Goal: Transaction & Acquisition: Download file/media

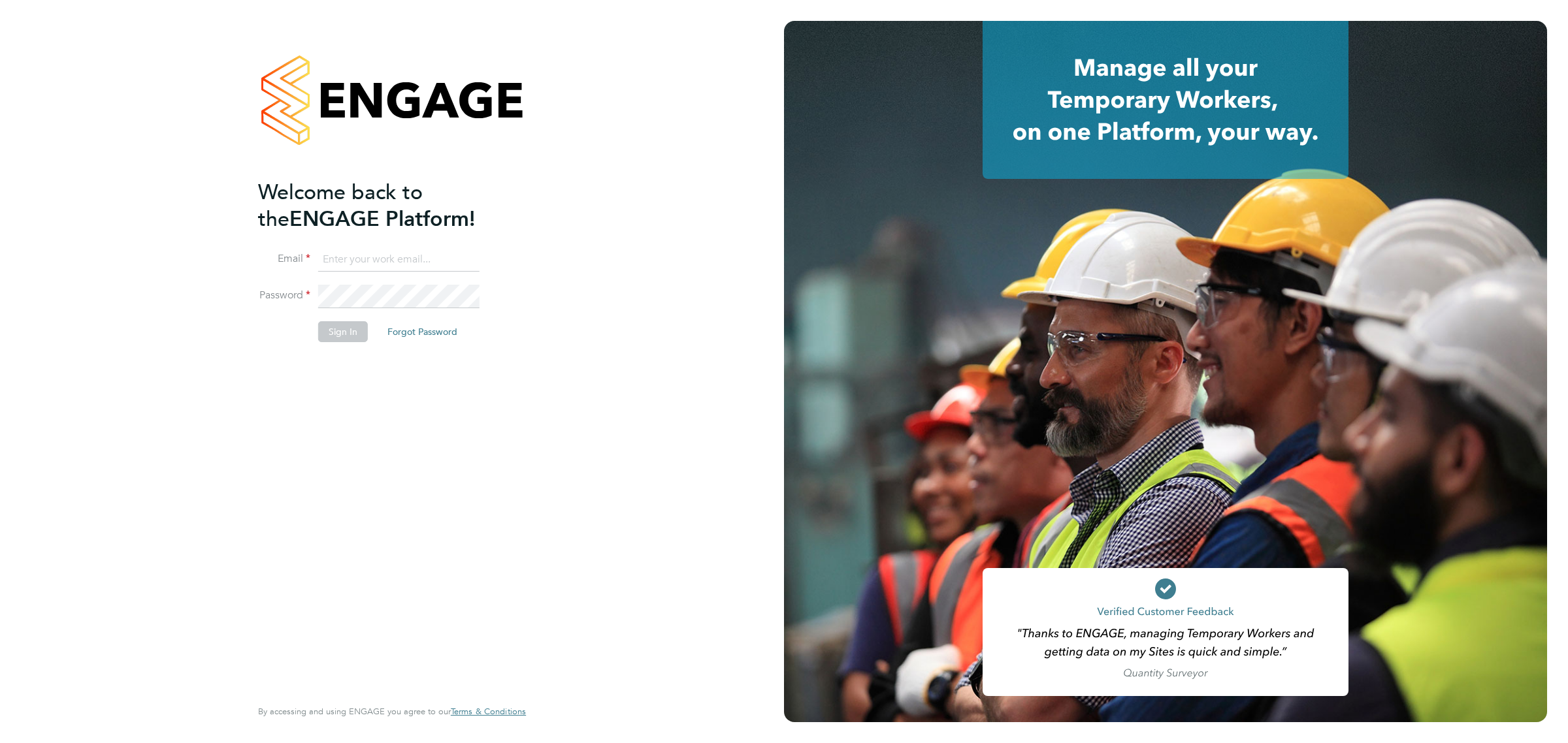
type input "vicki@bluewaterwales.com"
click at [356, 341] on button "Sign In" at bounding box center [343, 331] width 50 height 21
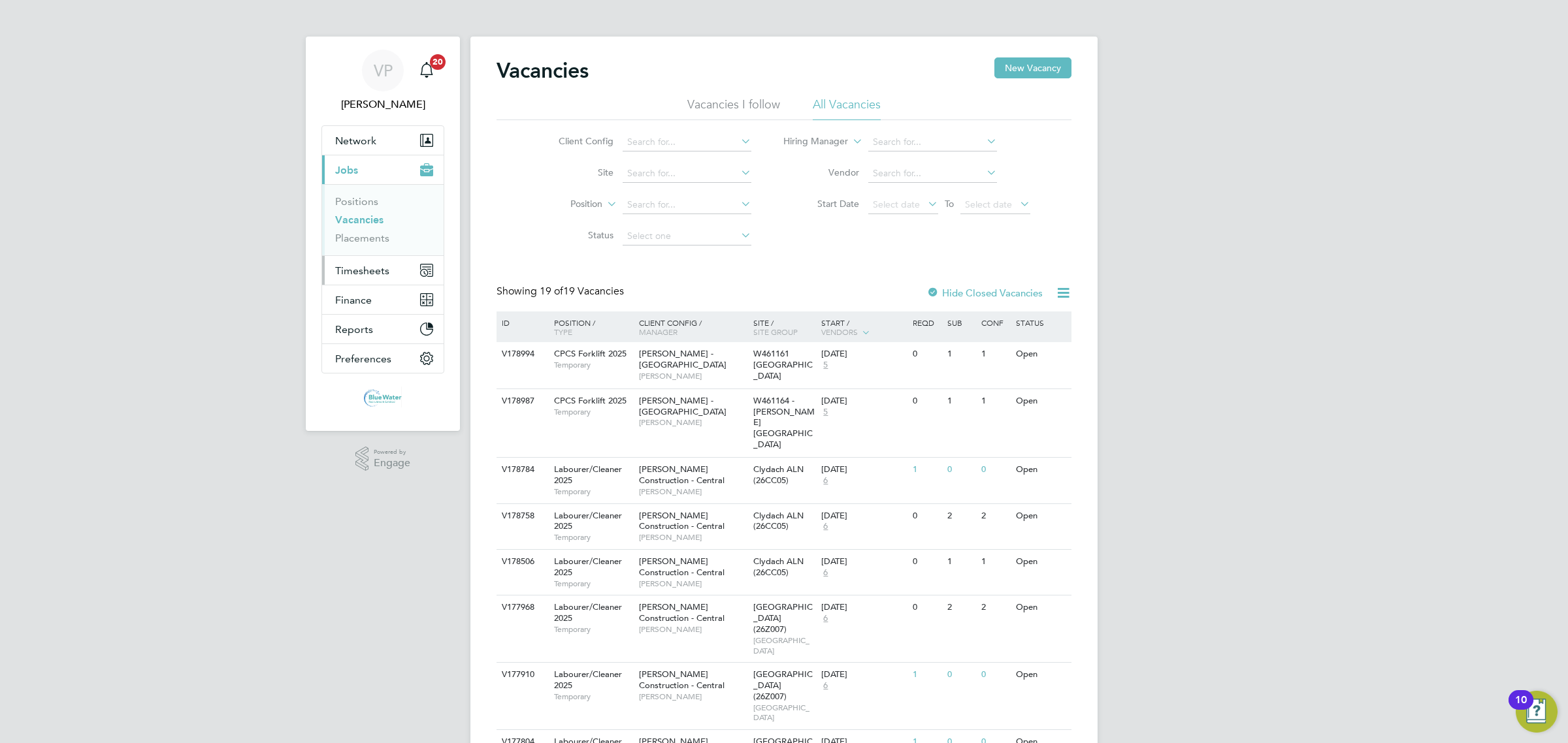
click at [376, 275] on span "Timesheets" at bounding box center [362, 271] width 54 height 12
click at [370, 235] on link "Timesheets" at bounding box center [362, 231] width 54 height 12
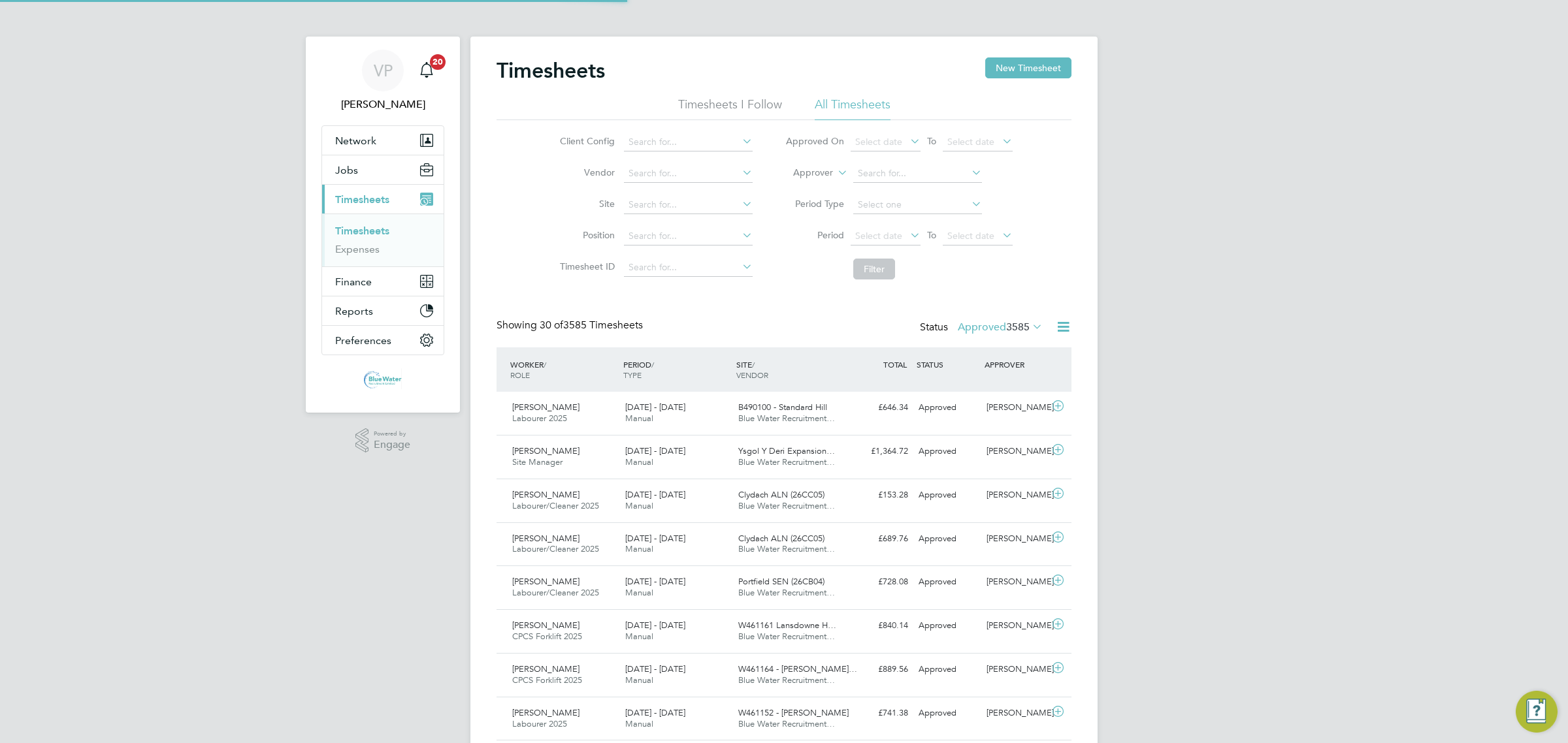
click at [996, 334] on div "Status Approved 3585" at bounding box center [983, 328] width 126 height 18
click at [1003, 331] on label "Approved 3585" at bounding box center [1000, 327] width 85 height 13
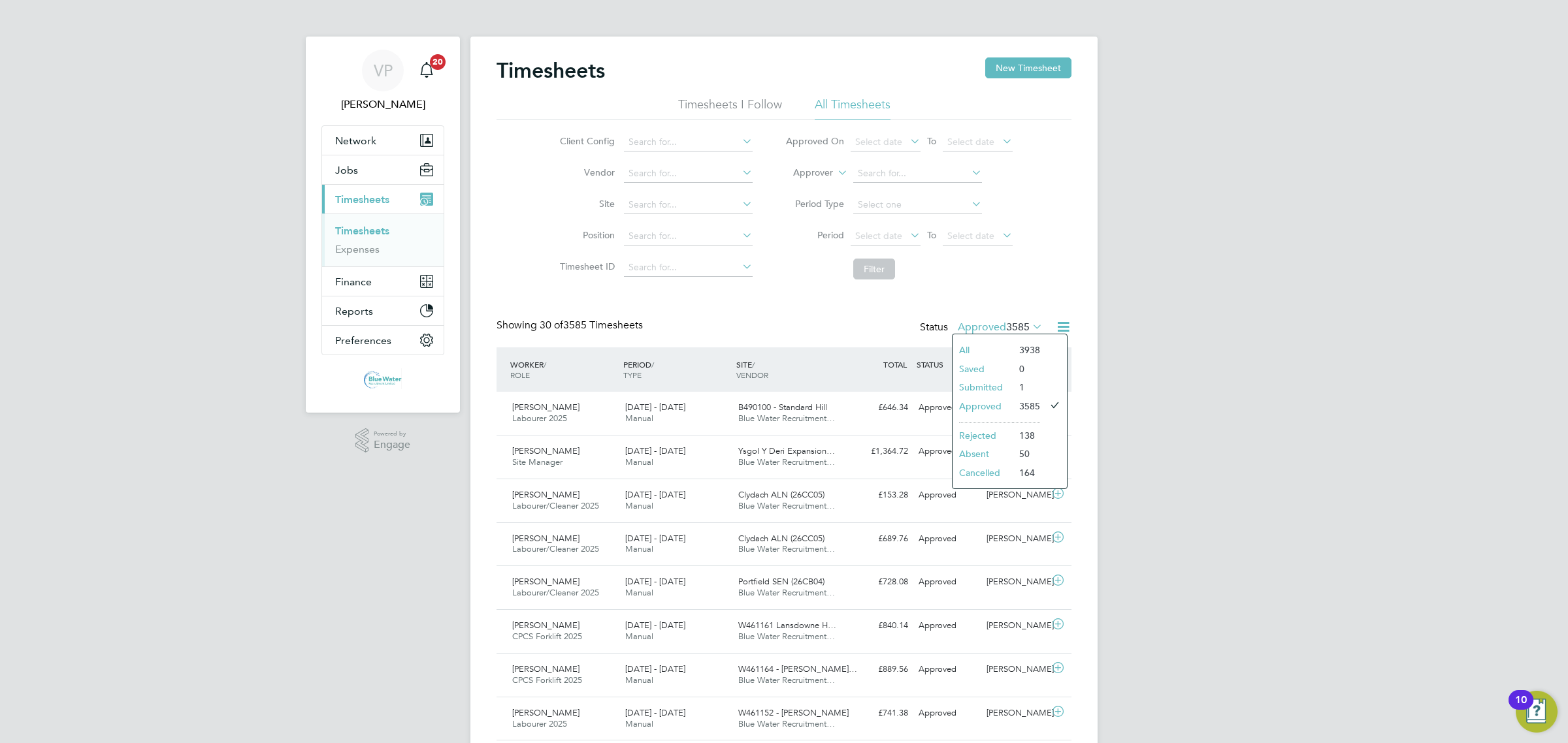
click at [1015, 386] on li "1" at bounding box center [1026, 387] width 28 height 18
click at [1013, 325] on span "3585" at bounding box center [1018, 327] width 24 height 13
click at [990, 390] on li "Submitted" at bounding box center [983, 387] width 60 height 18
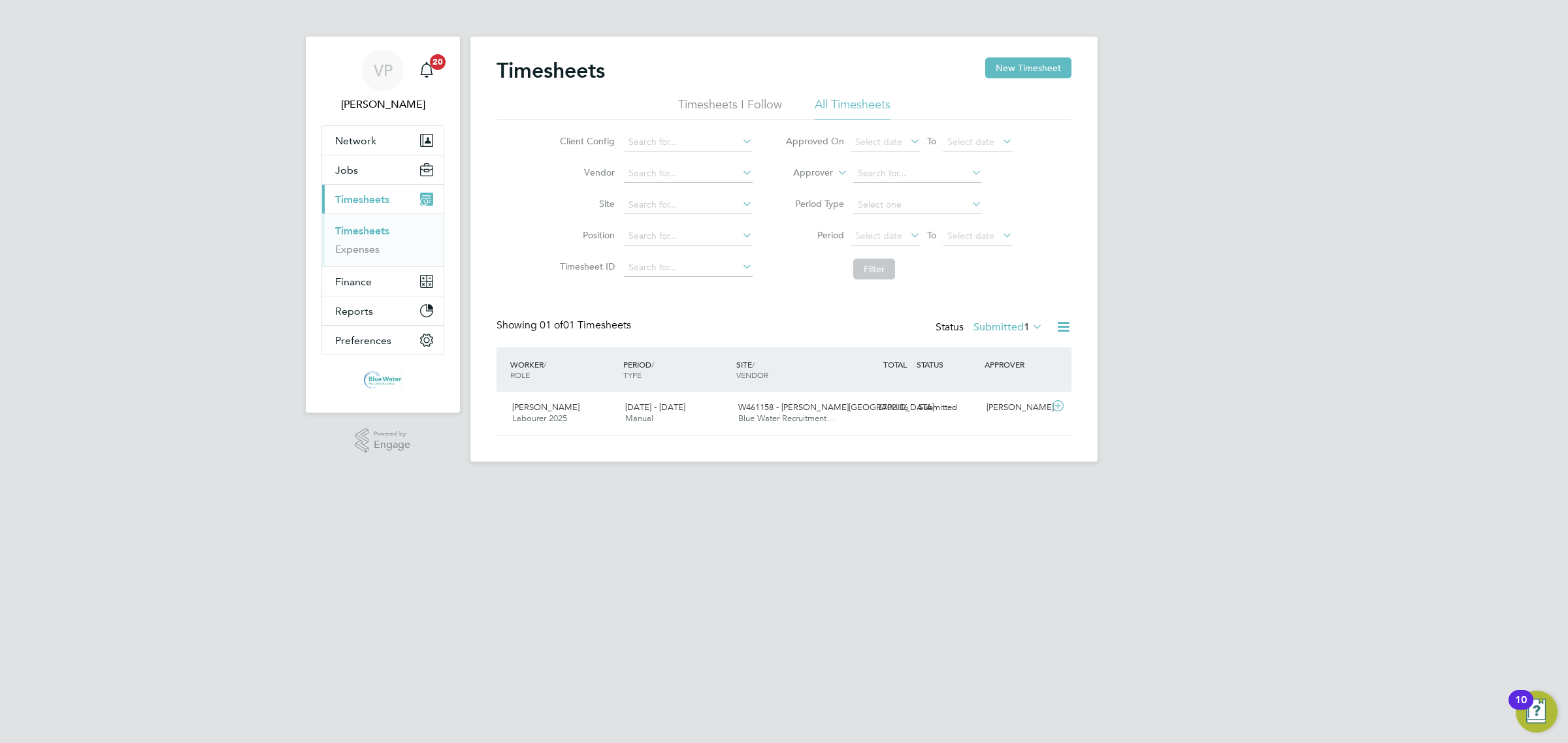
click at [990, 324] on label "Submitted 1" at bounding box center [1008, 327] width 69 height 13
click at [999, 409] on li "Approved" at bounding box center [990, 406] width 60 height 18
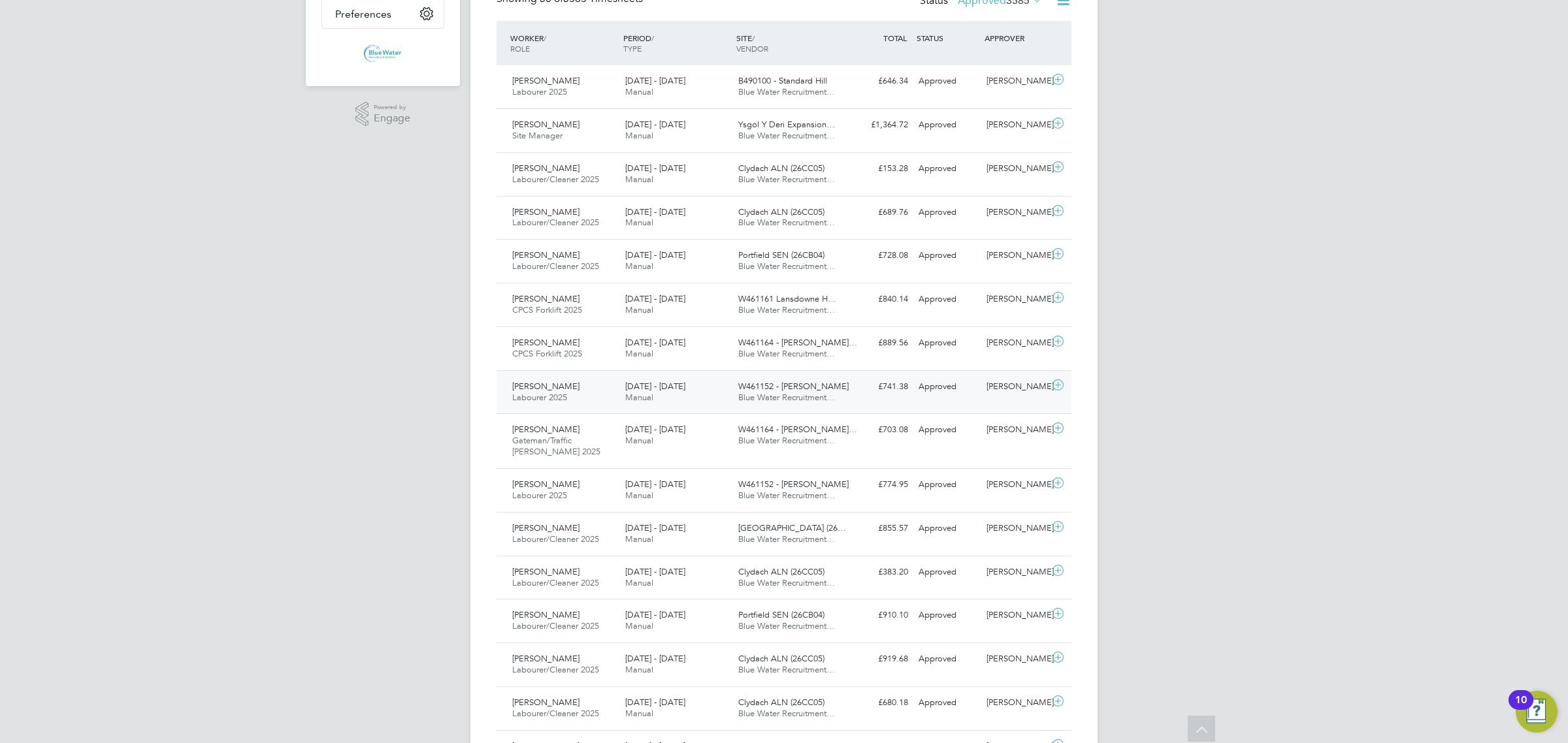
click at [603, 408] on div "William Jenkins Labourer 2025 23 - 29 Aug 2025" at bounding box center [563, 393] width 113 height 33
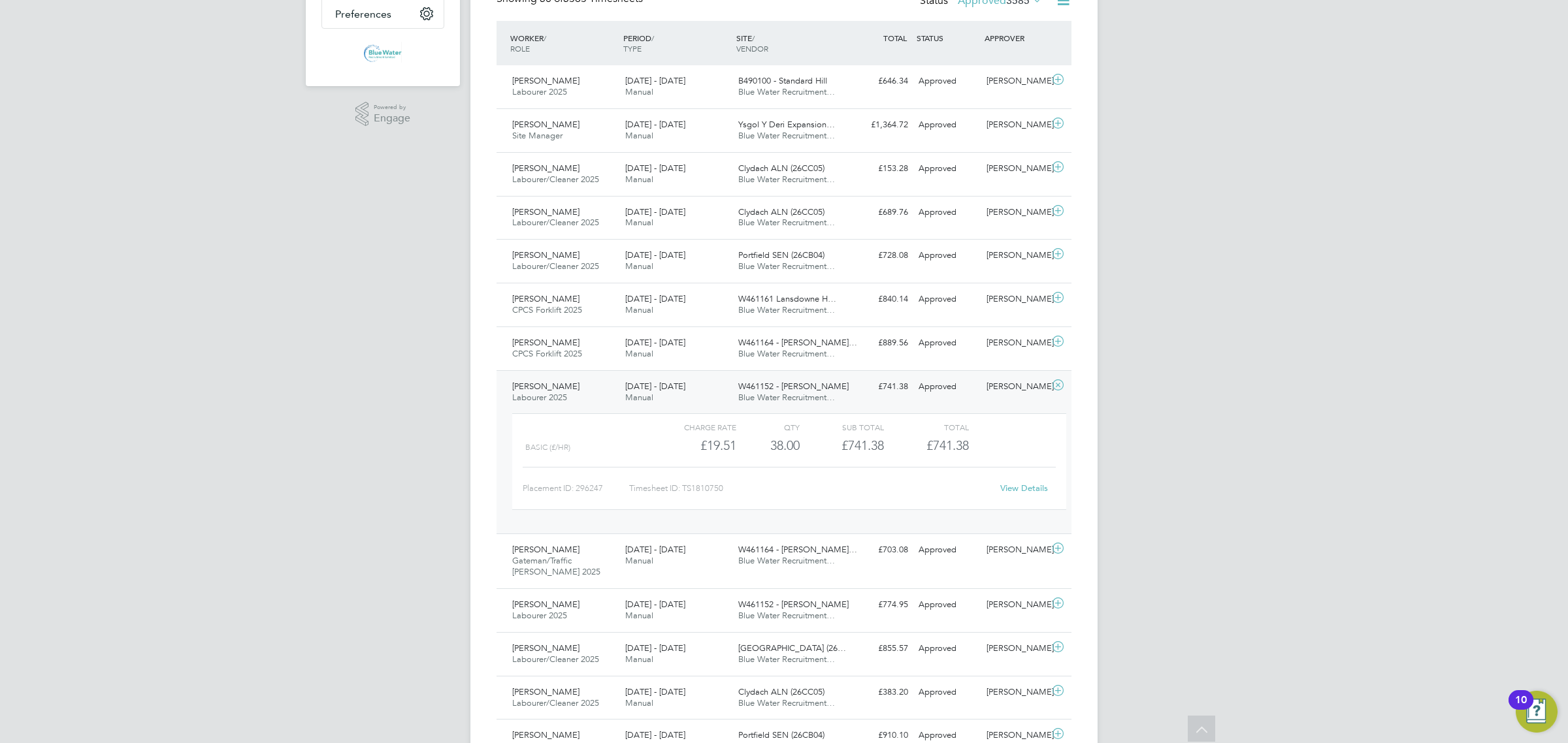
click at [1001, 482] on div "View Details" at bounding box center [1023, 488] width 64 height 21
click at [1004, 490] on link "View Details" at bounding box center [1024, 488] width 48 height 11
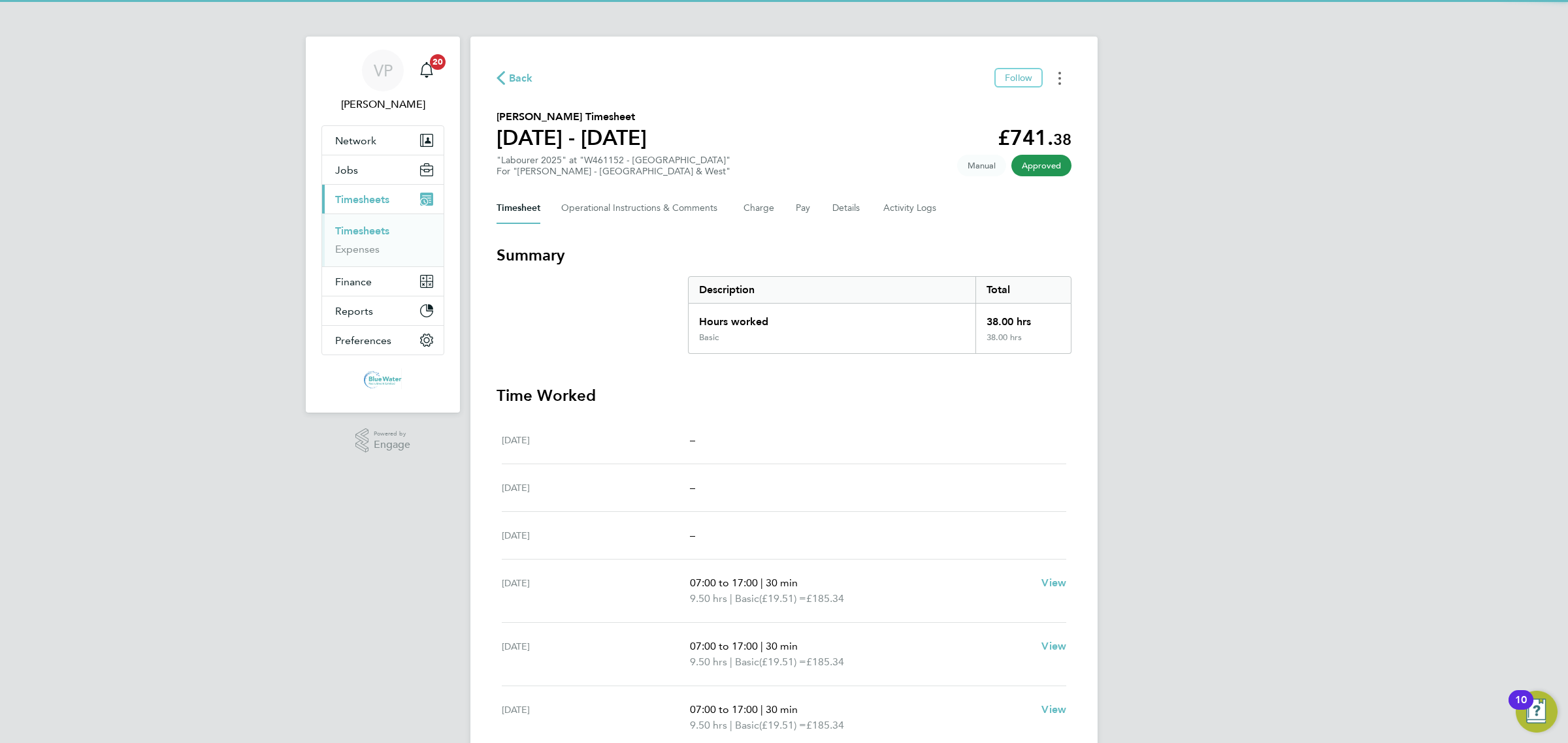
click at [1056, 68] on button "Timesheets Menu" at bounding box center [1059, 78] width 24 height 20
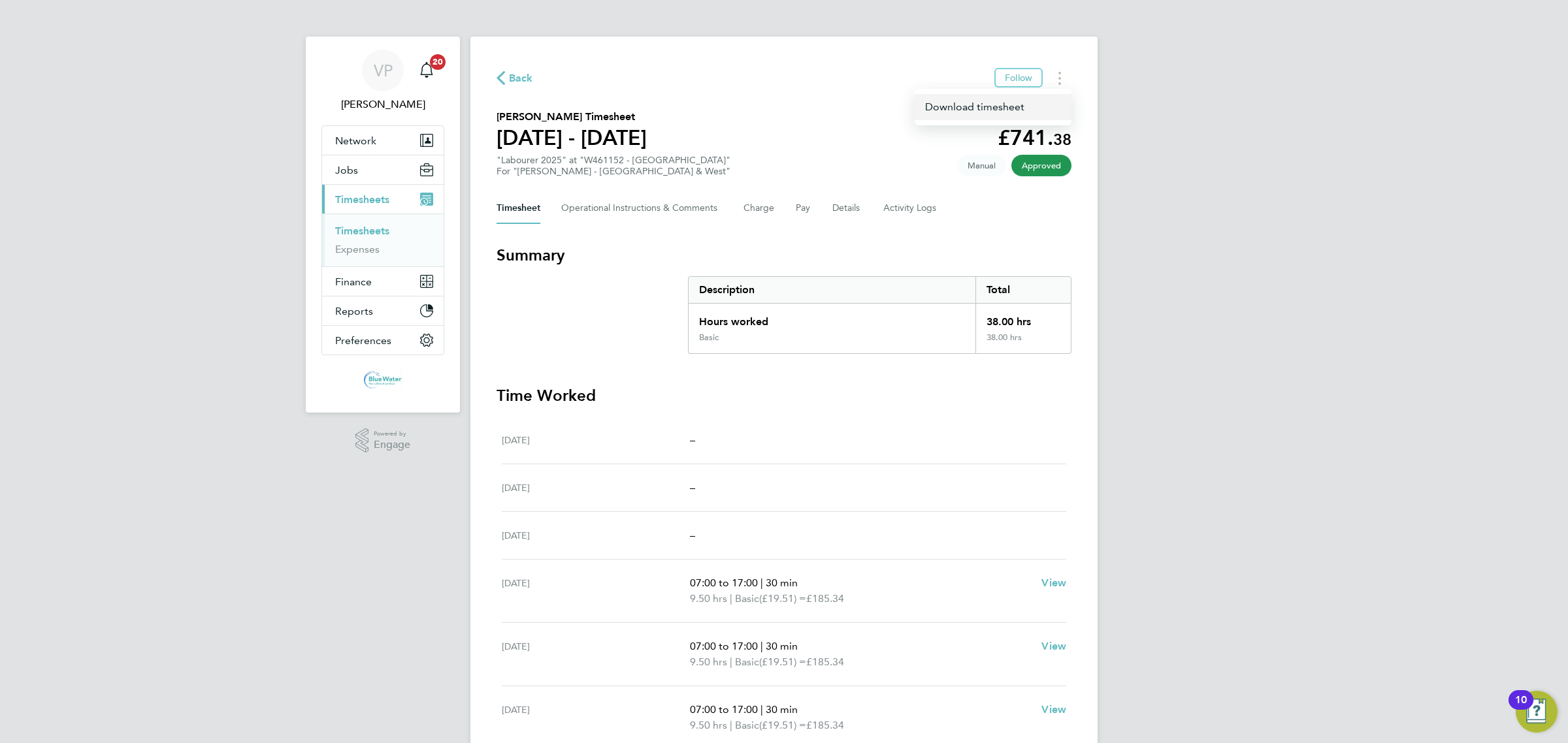
click at [990, 95] on link "Download timesheet" at bounding box center [993, 107] width 156 height 26
click at [516, 75] on span "Back" at bounding box center [522, 78] width 25 height 15
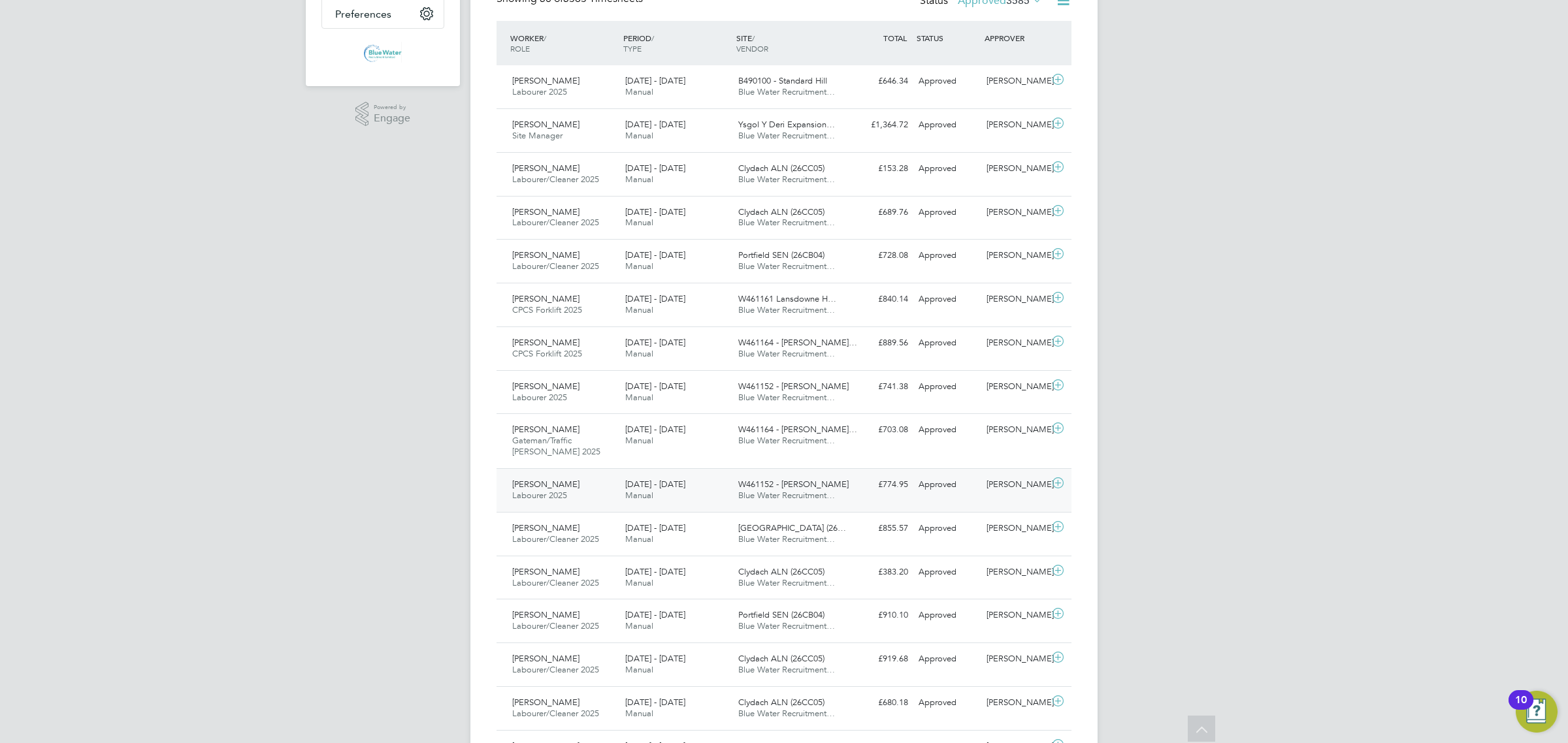
click at [618, 494] on div "[PERSON_NAME] Labourer 2025 [DATE] - [DATE]" at bounding box center [563, 490] width 113 height 33
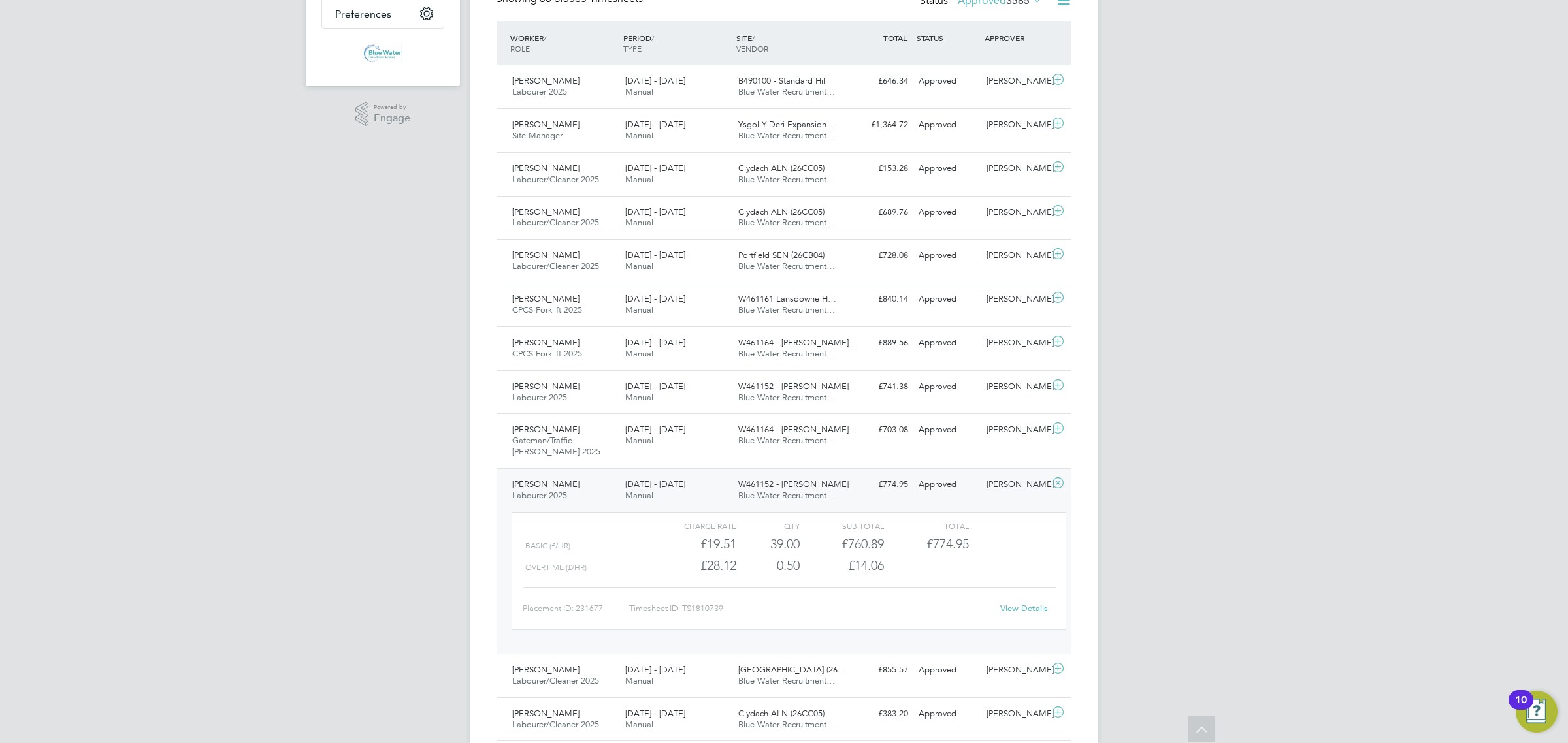
click at [1030, 610] on link "View Details" at bounding box center [1024, 608] width 48 height 11
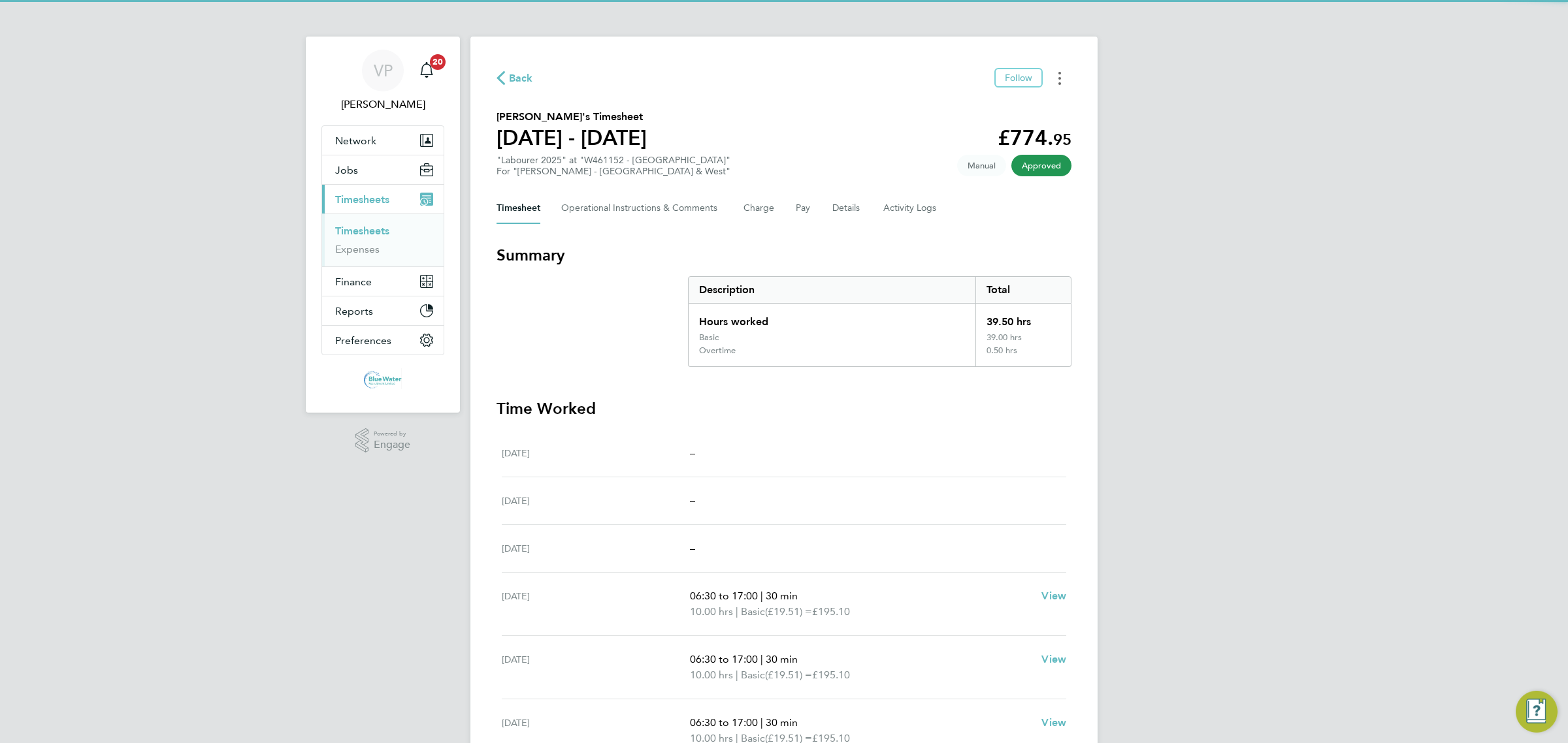
click at [1059, 78] on icon "Timesheets Menu" at bounding box center [1059, 78] width 2 height 13
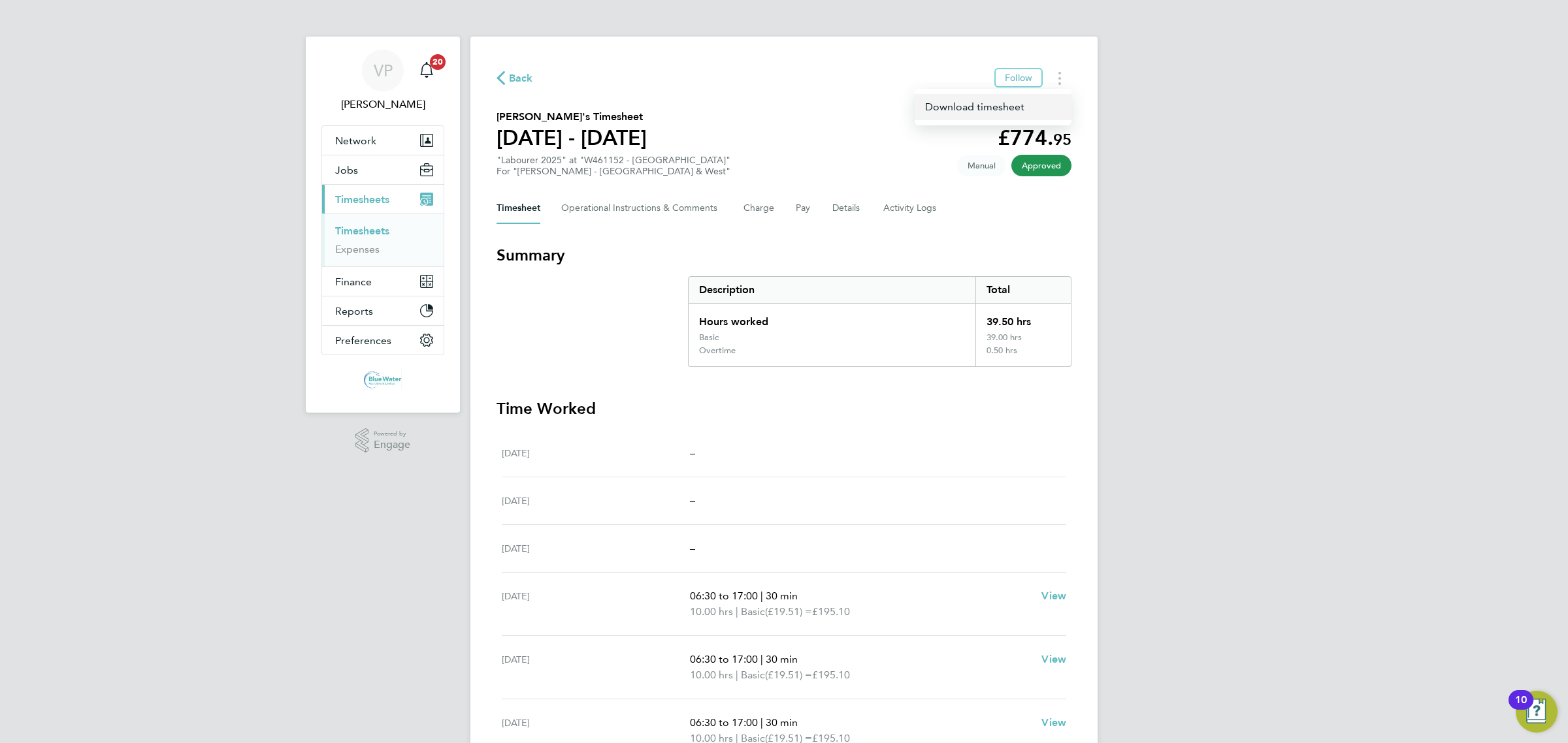
click at [980, 111] on link "Download timesheet" at bounding box center [993, 107] width 156 height 26
